Goal: Task Accomplishment & Management: Use online tool/utility

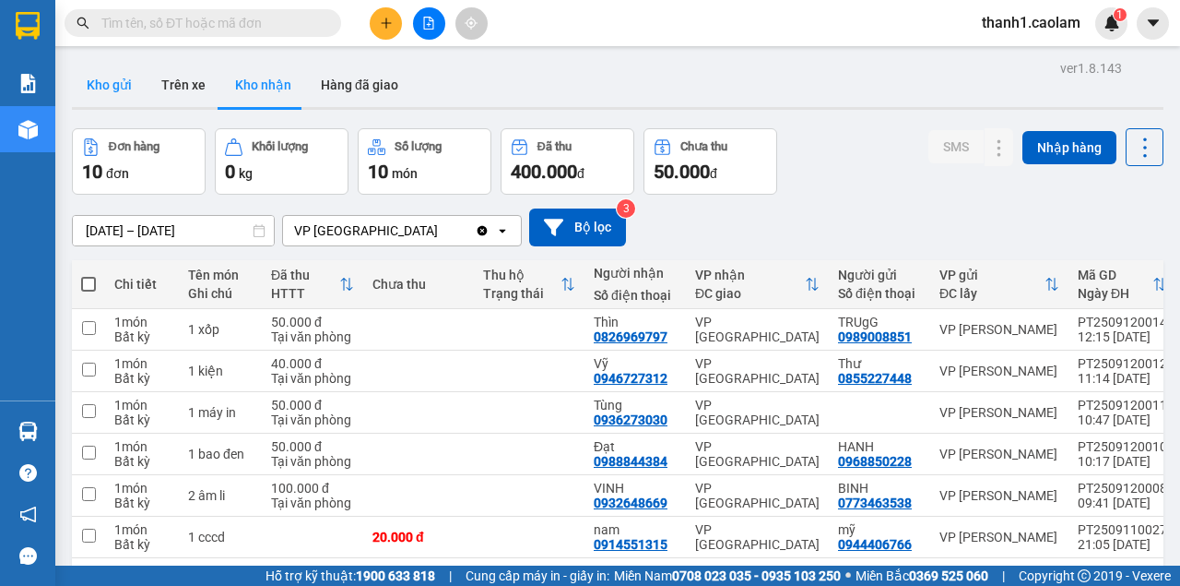
click at [123, 89] on button "Kho gửi" at bounding box center [109, 85] width 75 height 44
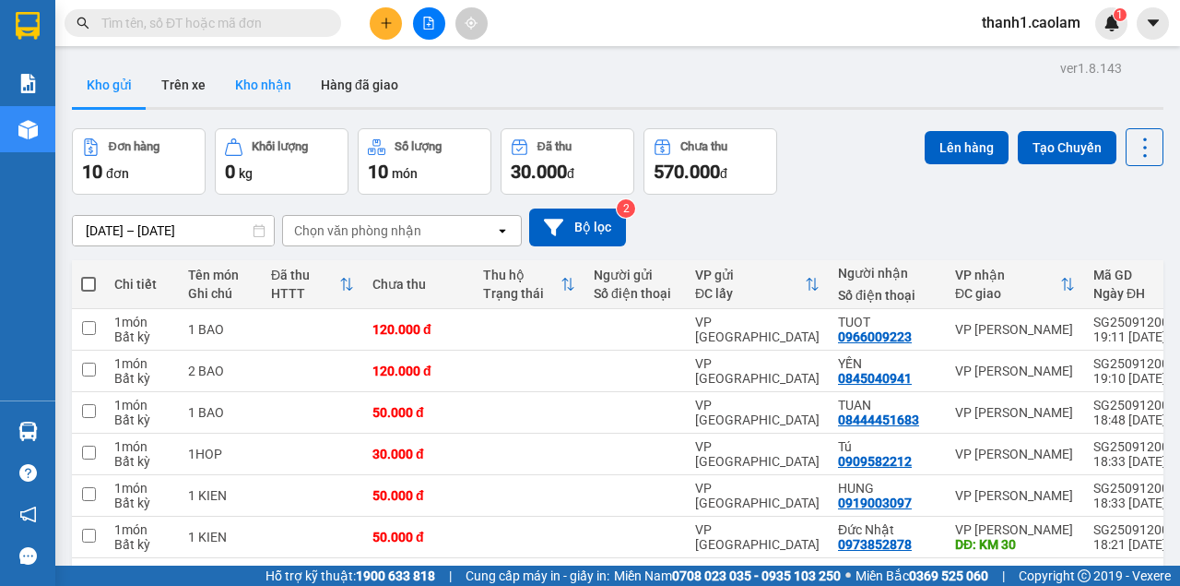
click at [269, 87] on button "Kho nhận" at bounding box center [263, 85] width 86 height 44
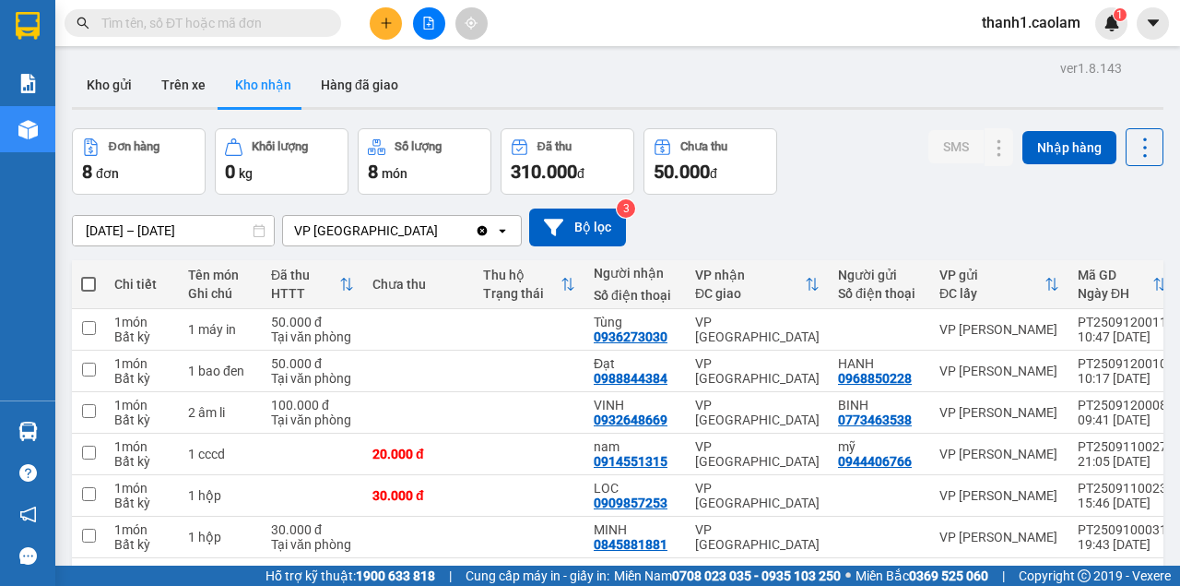
click at [435, 29] on button at bounding box center [429, 23] width 32 height 32
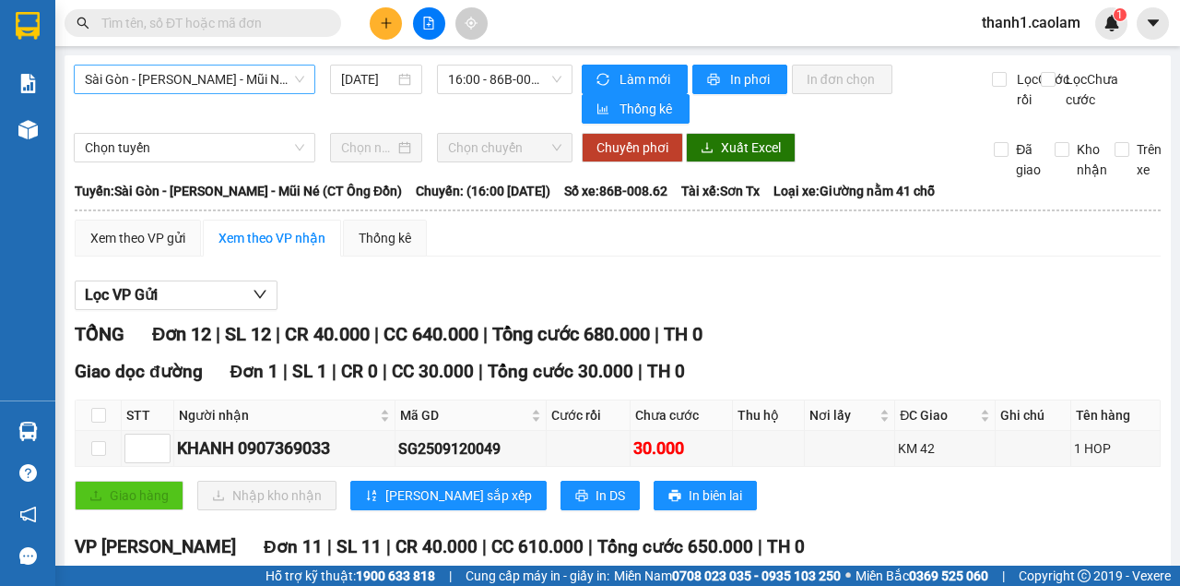
click at [279, 80] on span "Sài Gòn - [PERSON_NAME] - Mũi Né (CT Ông Đồn)" at bounding box center [194, 79] width 219 height 28
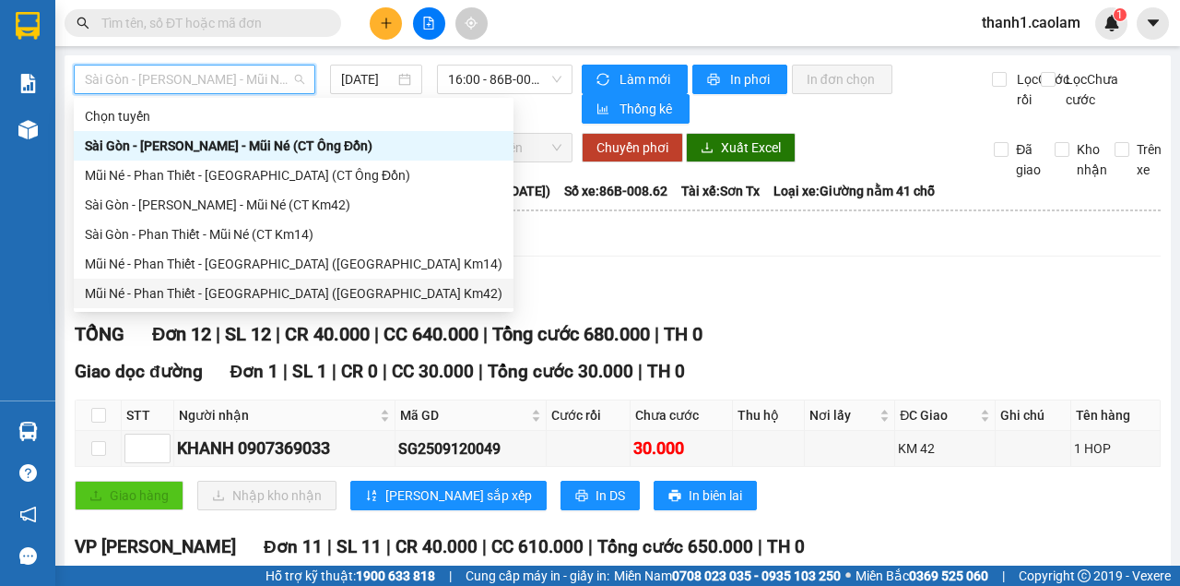
click at [276, 289] on div "Mũi Né - Phan Thiết - [GEOGRAPHIC_DATA] ([GEOGRAPHIC_DATA] Km42)" at bounding box center [294, 293] width 418 height 20
type input "[DATE]"
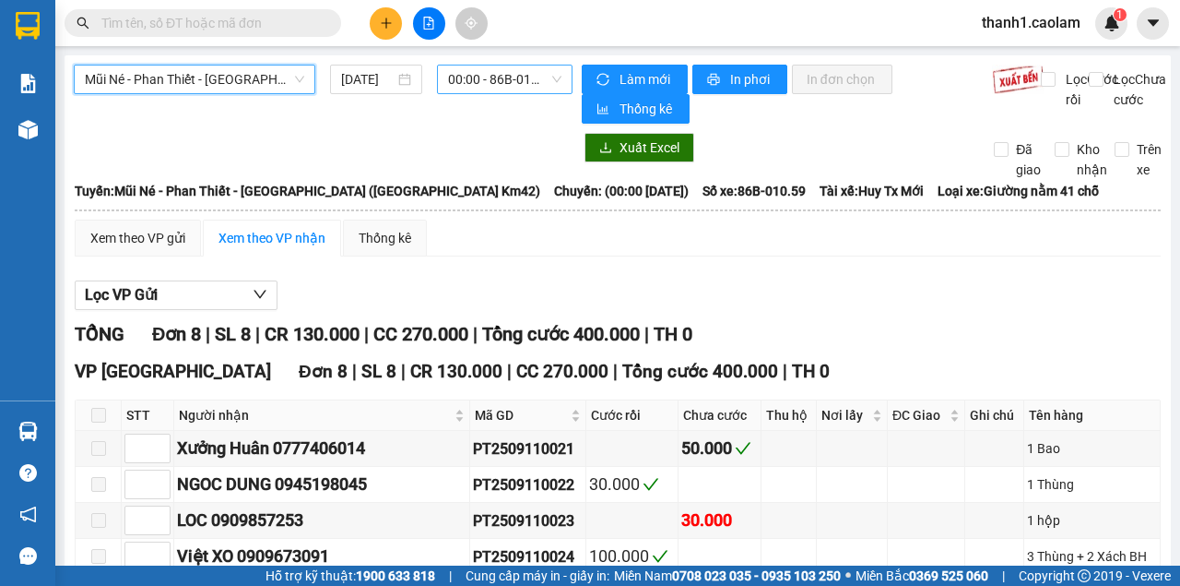
click at [499, 76] on span "00:00 - 86B-010.59" at bounding box center [504, 79] width 113 height 28
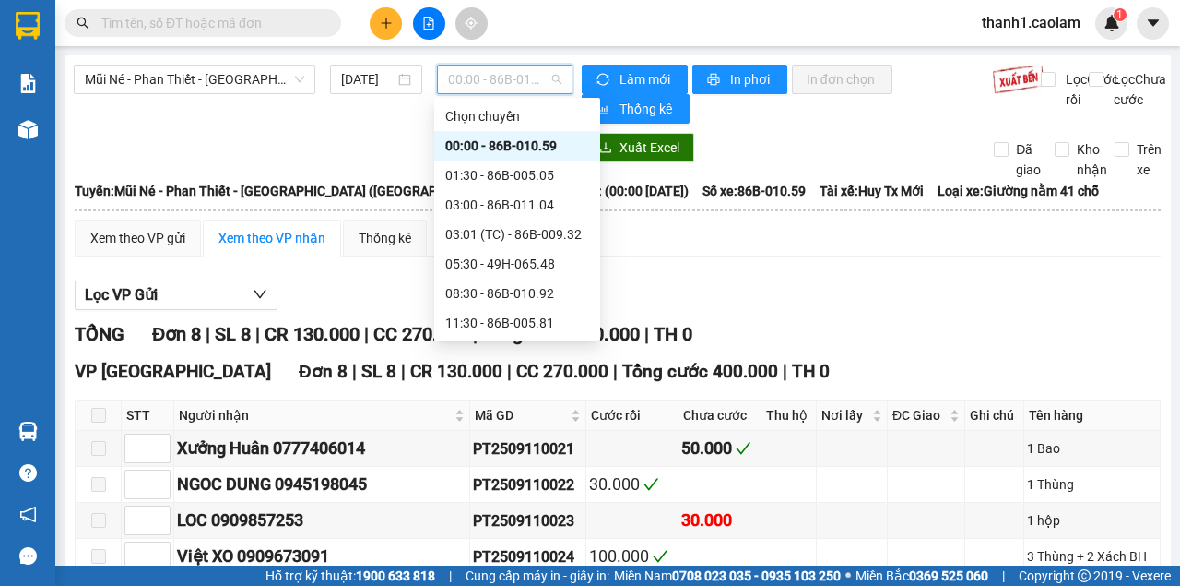
scroll to position [177, 0]
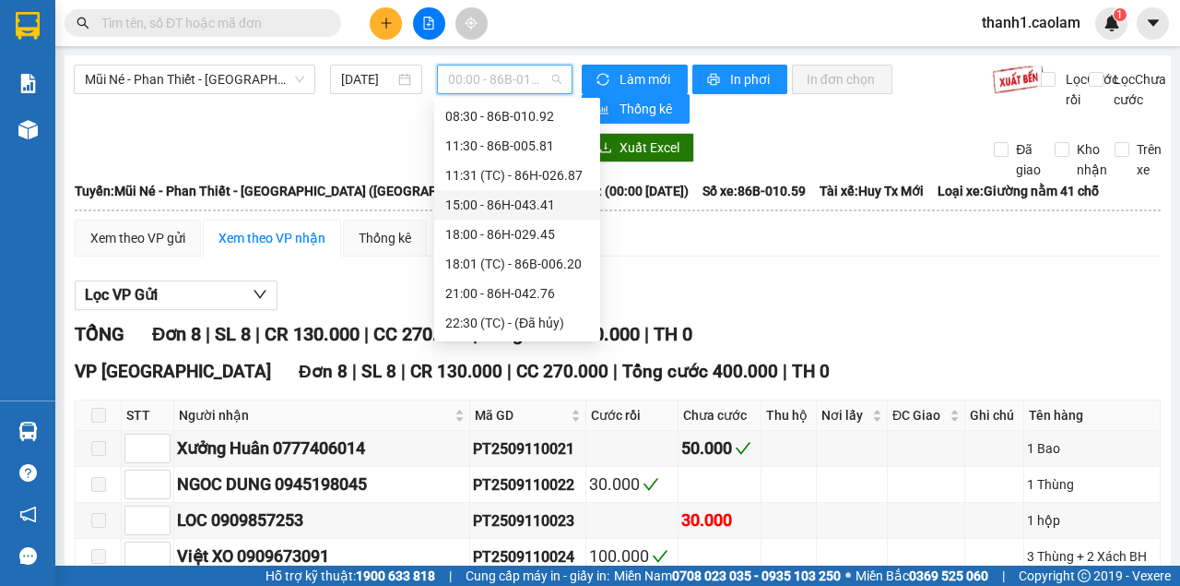
click at [532, 210] on div "15:00 - 86H-043.41" at bounding box center [517, 205] width 144 height 20
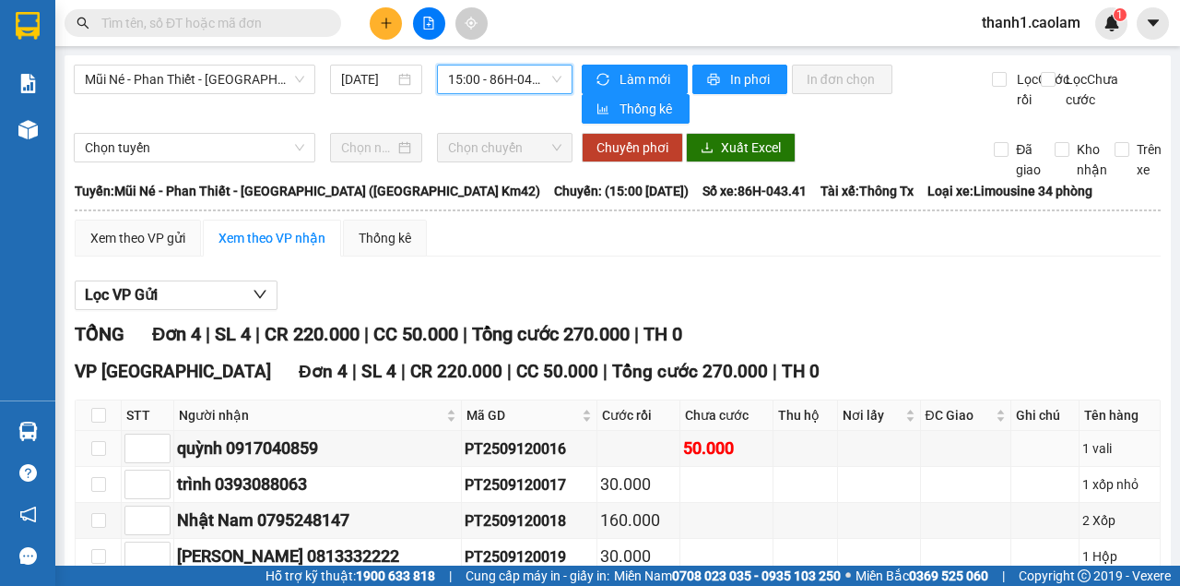
scroll to position [105, 0]
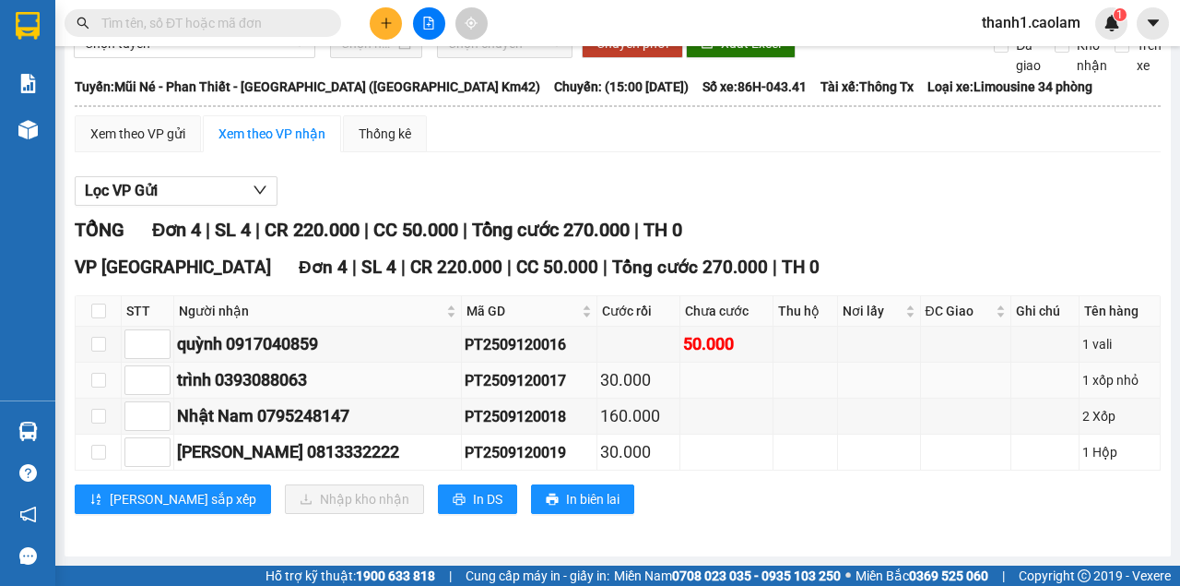
click at [85, 383] on td at bounding box center [99, 380] width 46 height 36
click at [97, 385] on input "checkbox" at bounding box center [98, 380] width 15 height 15
checkbox input "true"
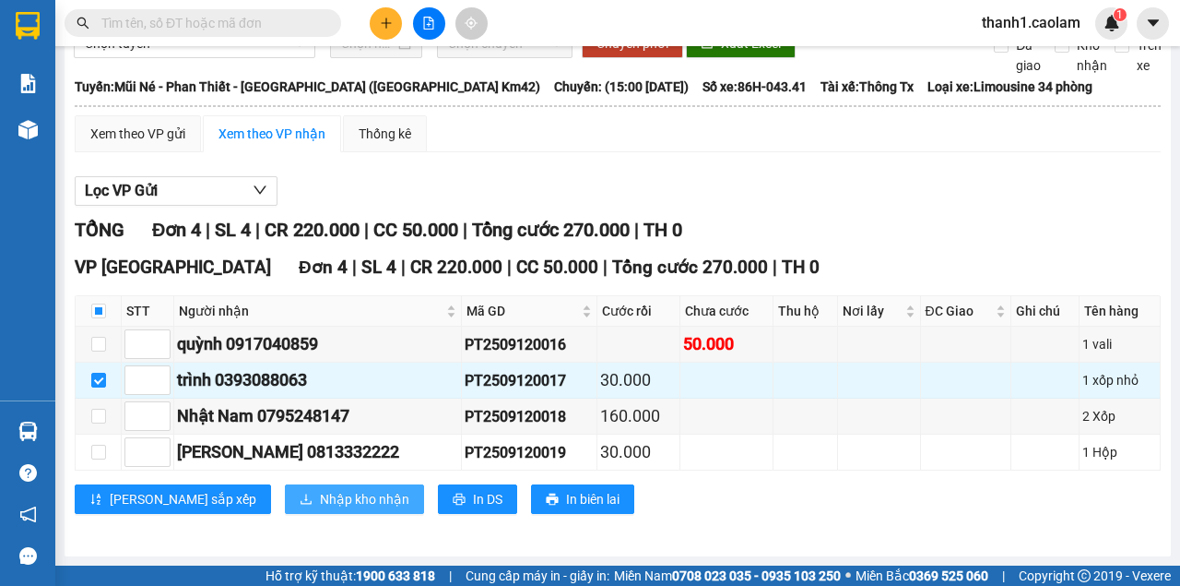
drag, startPoint x: 266, startPoint y: 492, endPoint x: 278, endPoint y: 488, distance: 12.8
click at [320, 494] on span "Nhập kho nhận" at bounding box center [364, 499] width 89 height 20
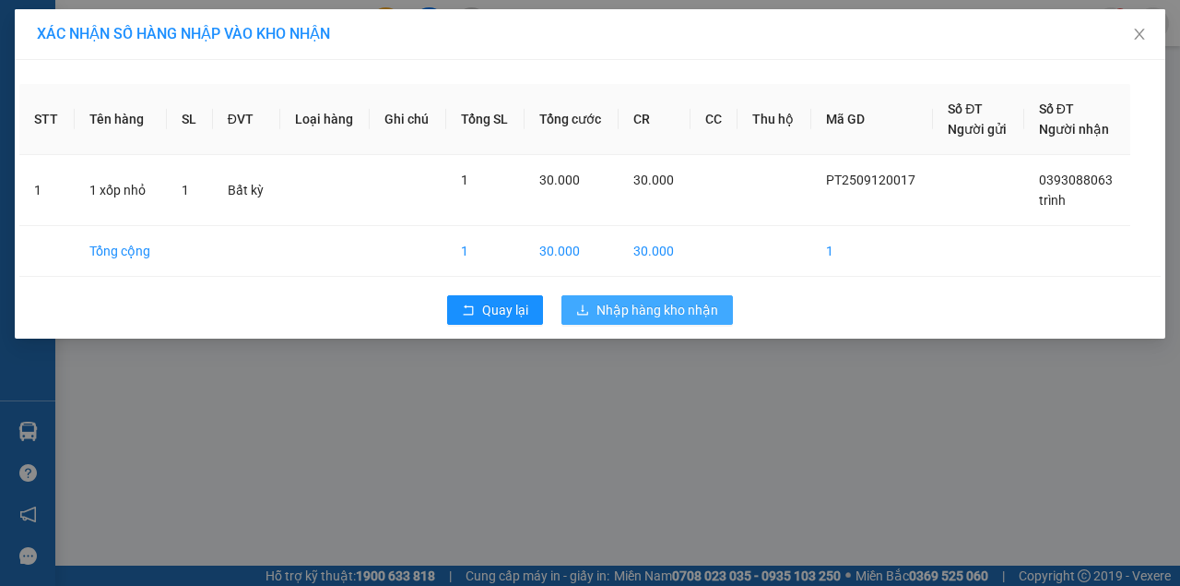
click at [665, 324] on div "Quay lại Nhập hàng kho nhận" at bounding box center [590, 310] width 1142 height 48
click at [642, 314] on span "Nhập hàng kho nhận" at bounding box center [658, 310] width 122 height 20
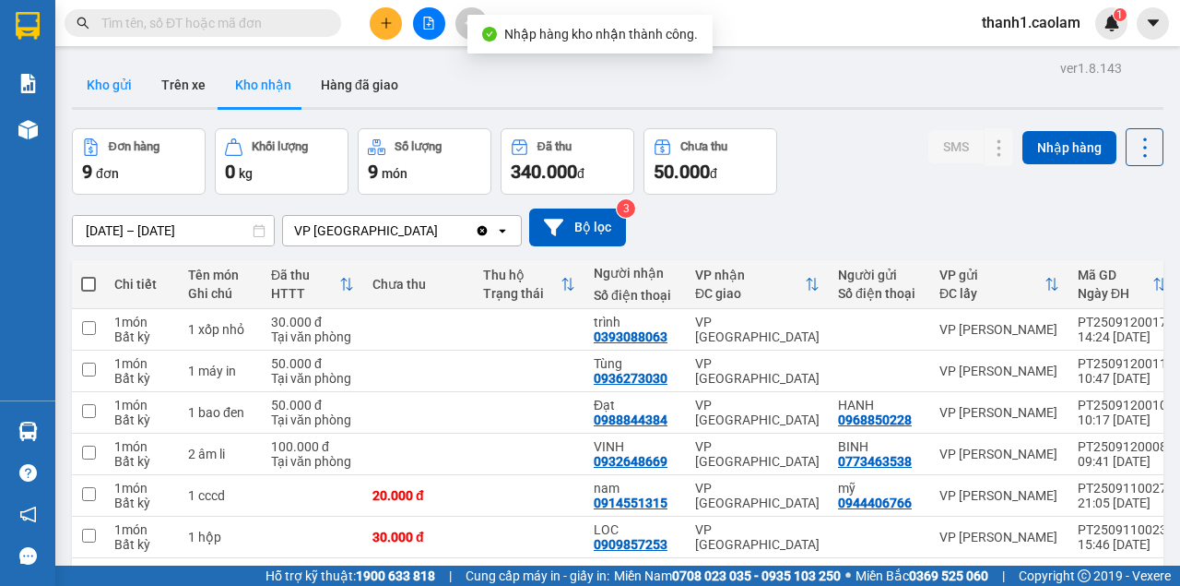
drag, startPoint x: 117, startPoint y: 93, endPoint x: 143, endPoint y: 98, distance: 26.2
click at [117, 94] on button "Kho gửi" at bounding box center [109, 85] width 75 height 44
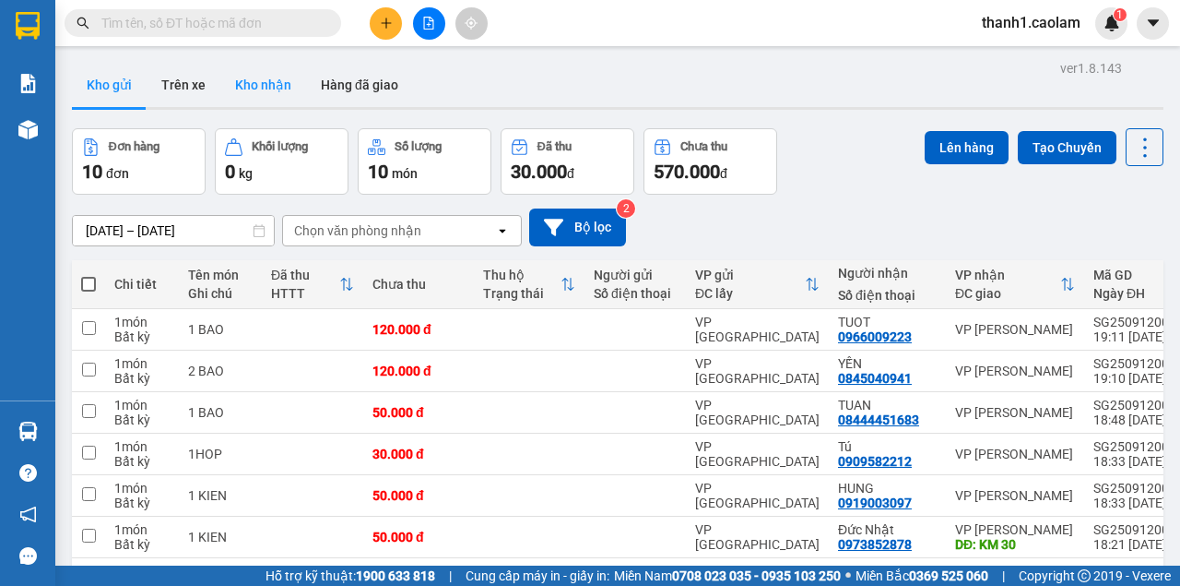
click at [277, 100] on button "Kho nhận" at bounding box center [263, 85] width 86 height 44
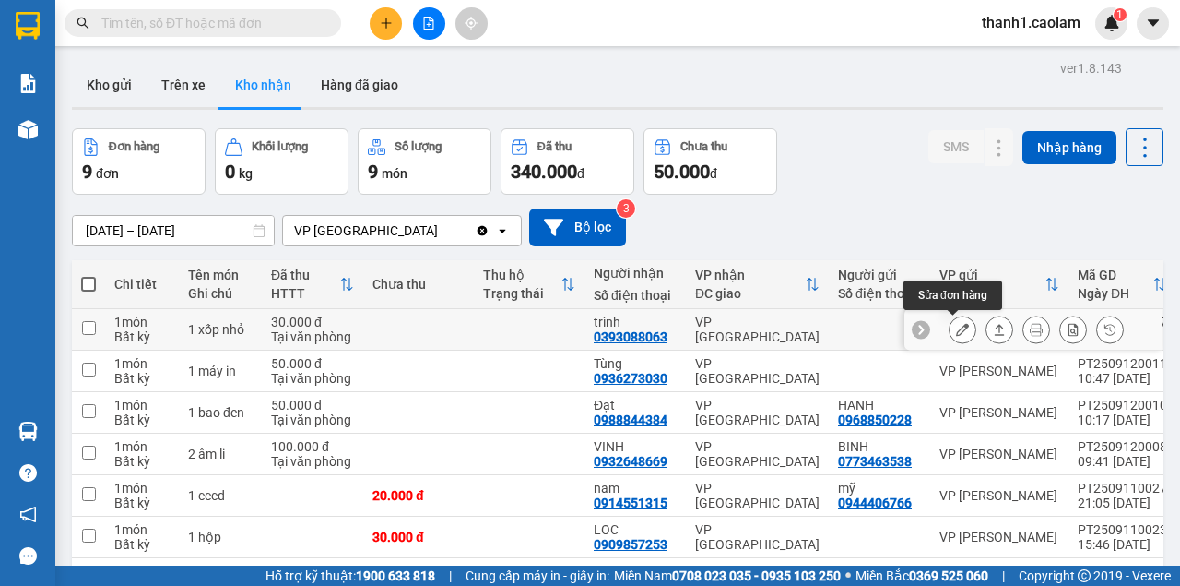
click at [959, 330] on icon at bounding box center [962, 329] width 13 height 13
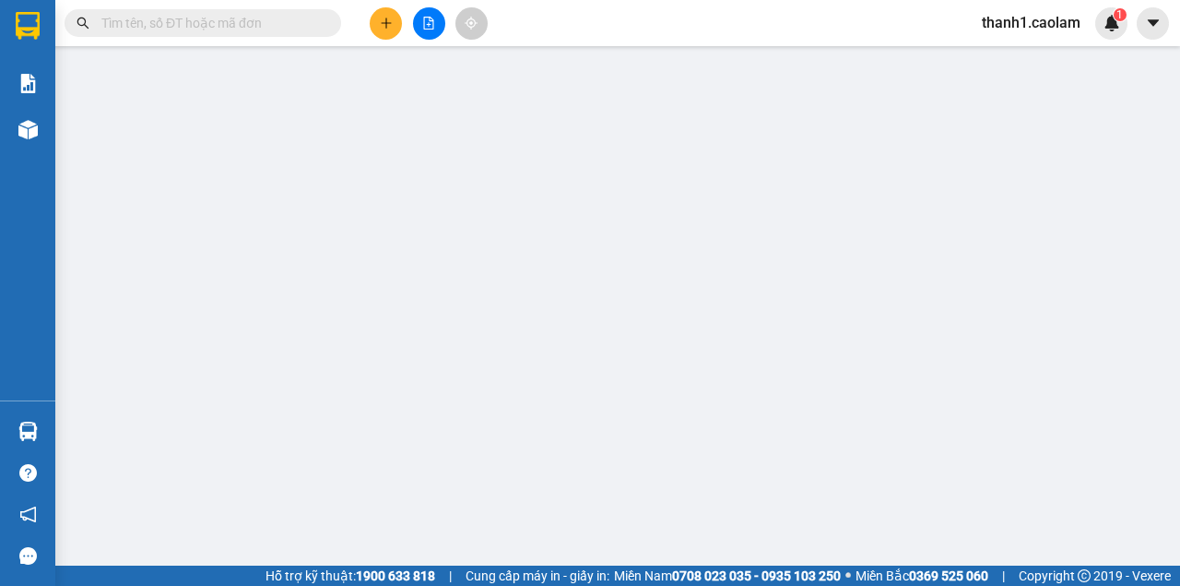
type input "0393088063"
type input "trình"
type input "30.000"
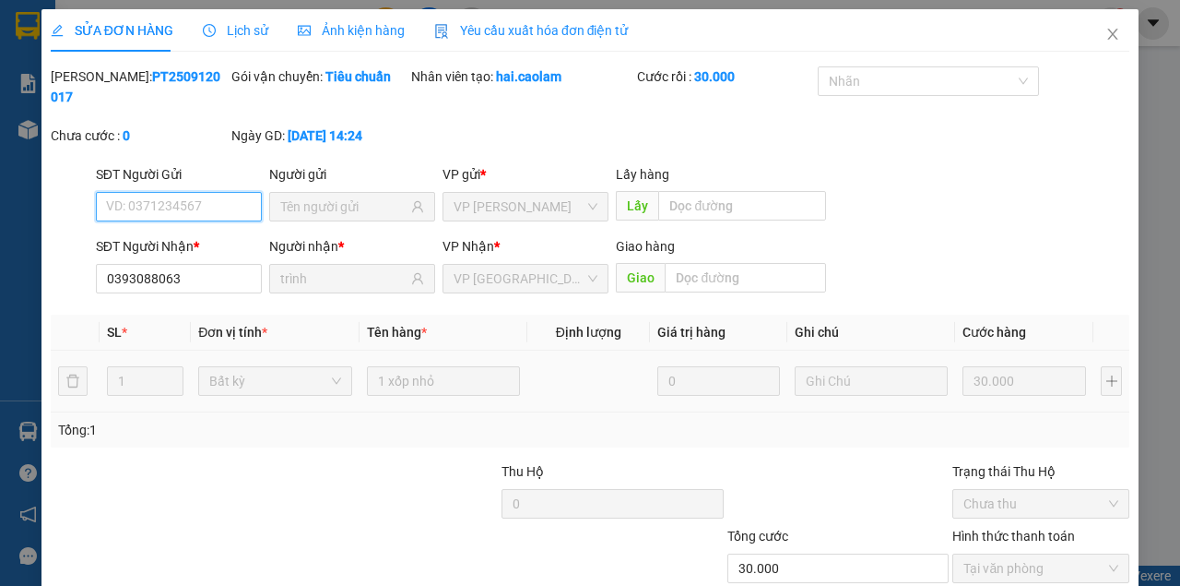
scroll to position [119, 0]
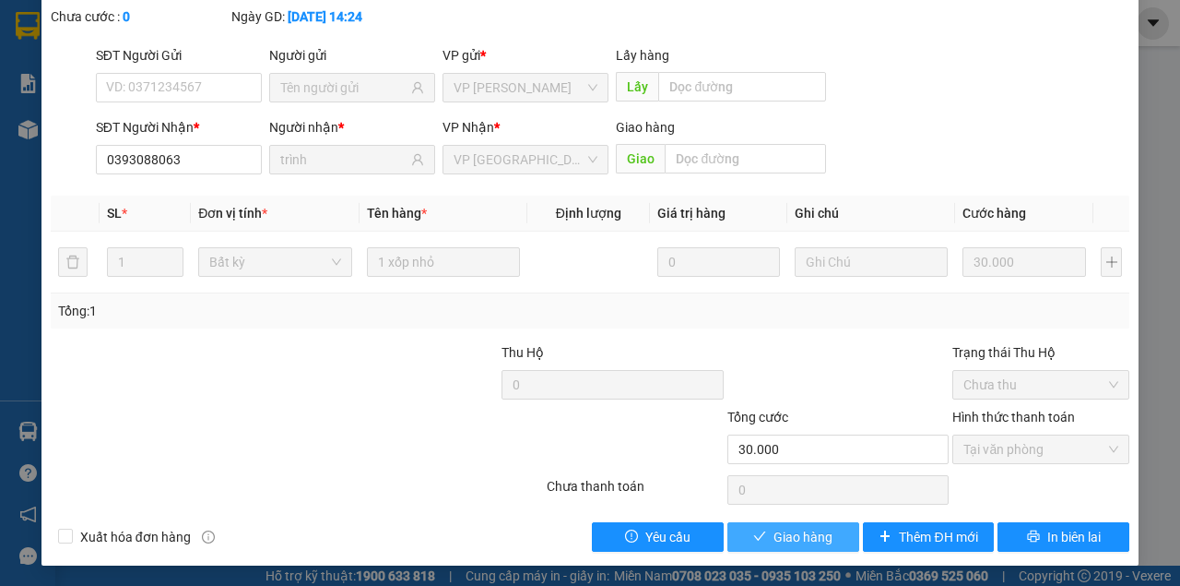
drag, startPoint x: 785, startPoint y: 539, endPoint x: 1121, endPoint y: 291, distance: 416.9
click at [785, 539] on span "Giao hàng" at bounding box center [803, 537] width 59 height 20
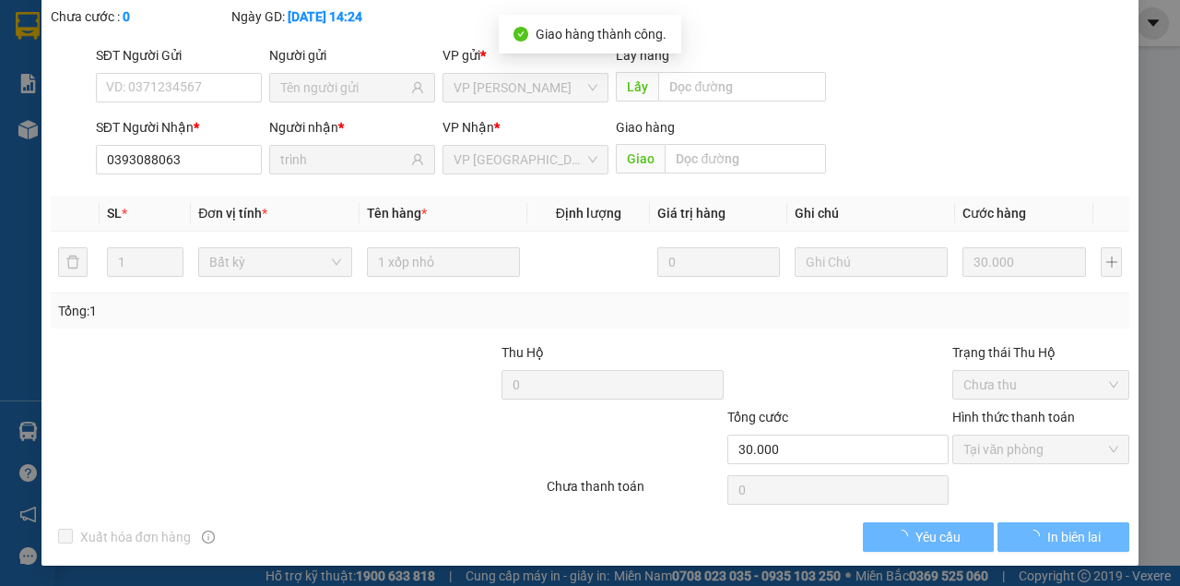
scroll to position [20, 0]
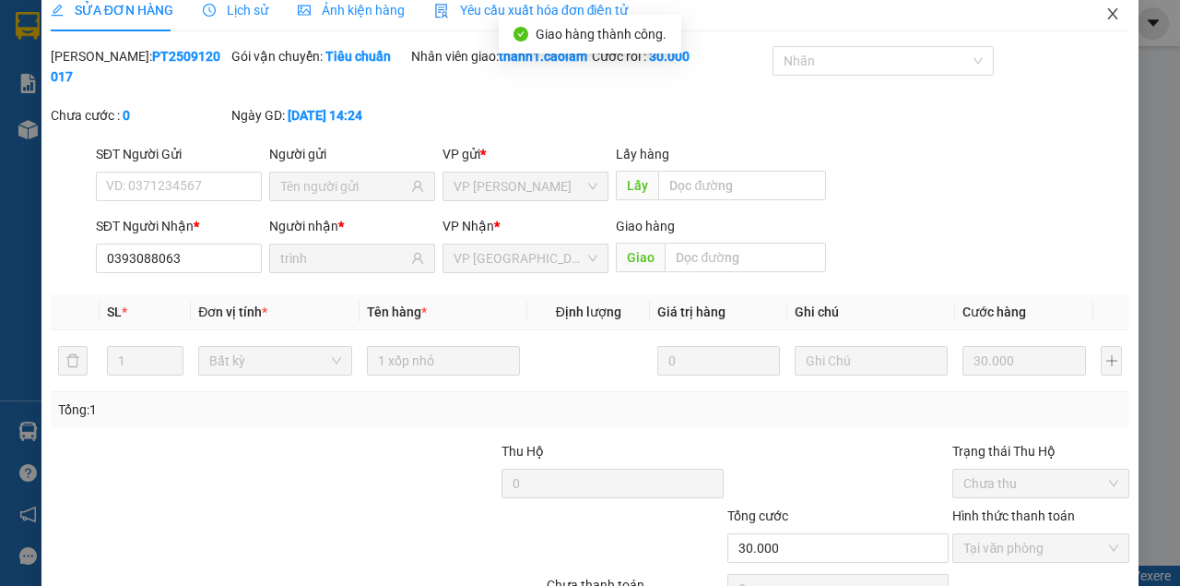
click at [1112, 13] on span "Close" at bounding box center [1113, 15] width 52 height 52
